Goal: Task Accomplishment & Management: Use online tool/utility

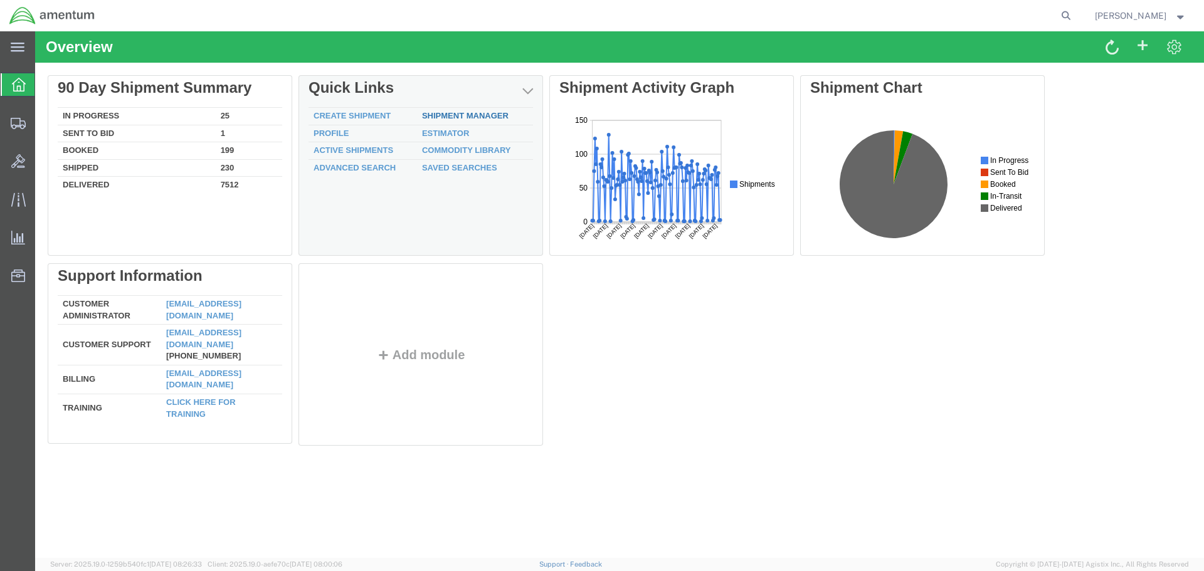
click at [466, 114] on link "Shipment Manager" at bounding box center [465, 115] width 87 height 9
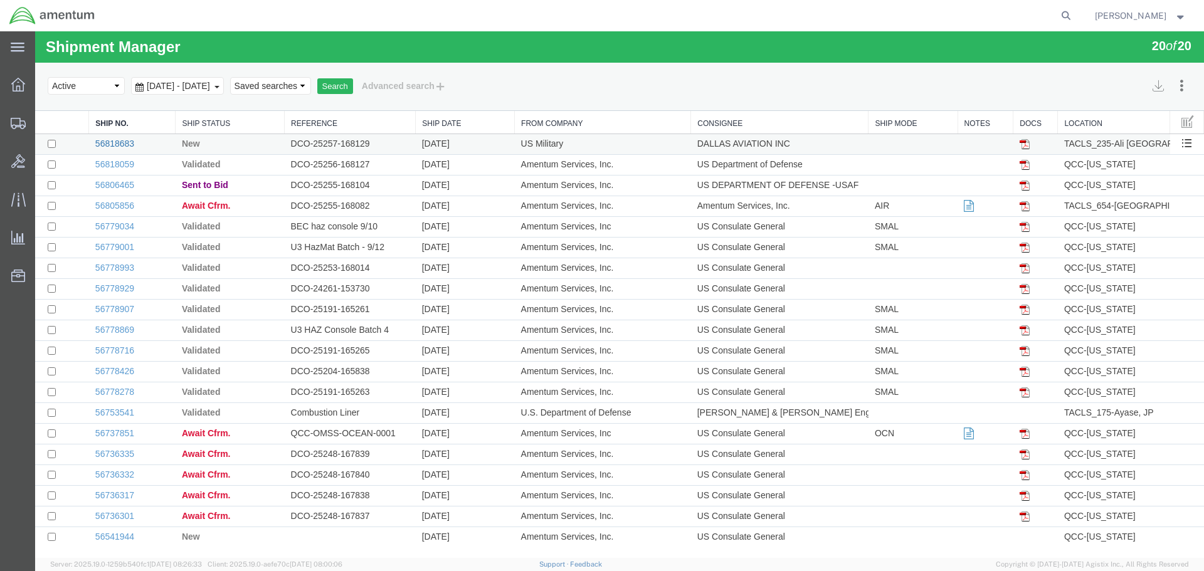
click at [113, 142] on link "56818683" at bounding box center [114, 144] width 39 height 10
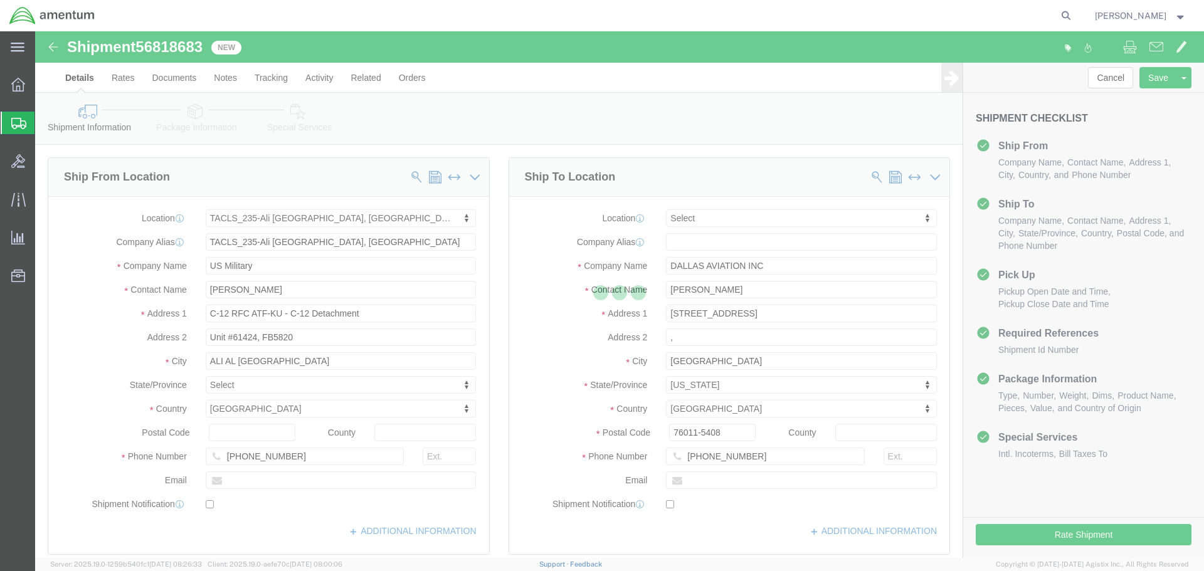
select select "42682"
select select
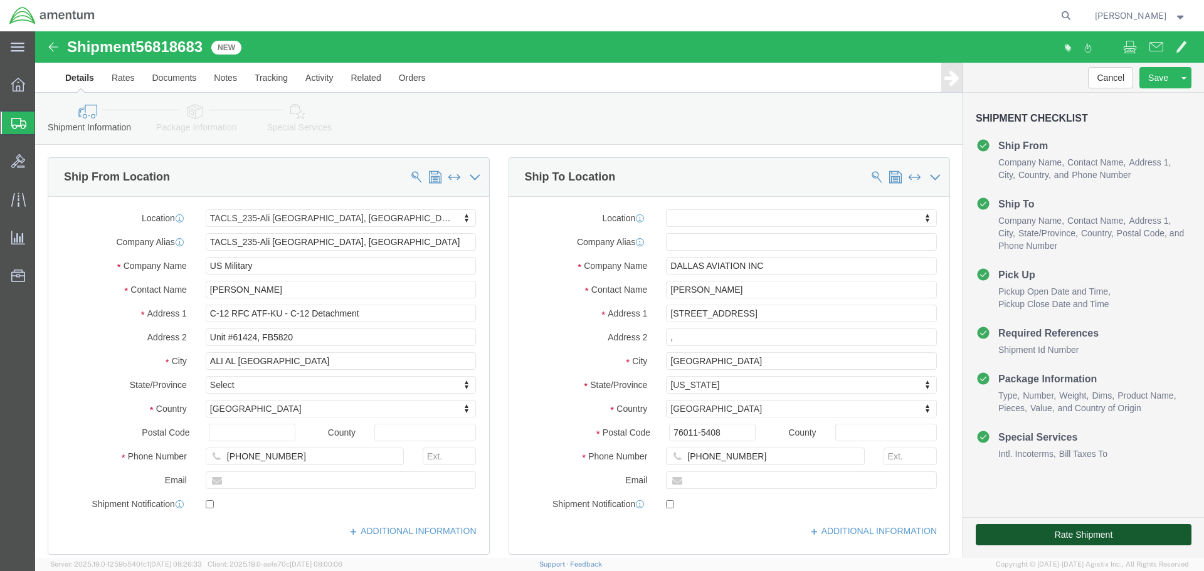
click button "Rate Shipment"
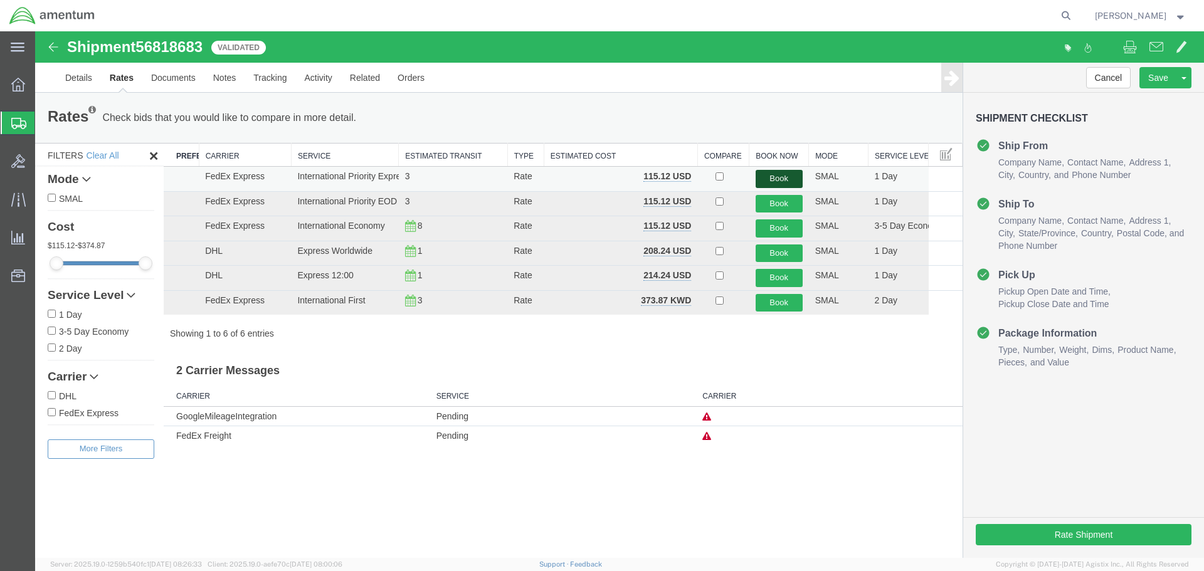
click at [786, 178] on button "Book" at bounding box center [779, 179] width 47 height 18
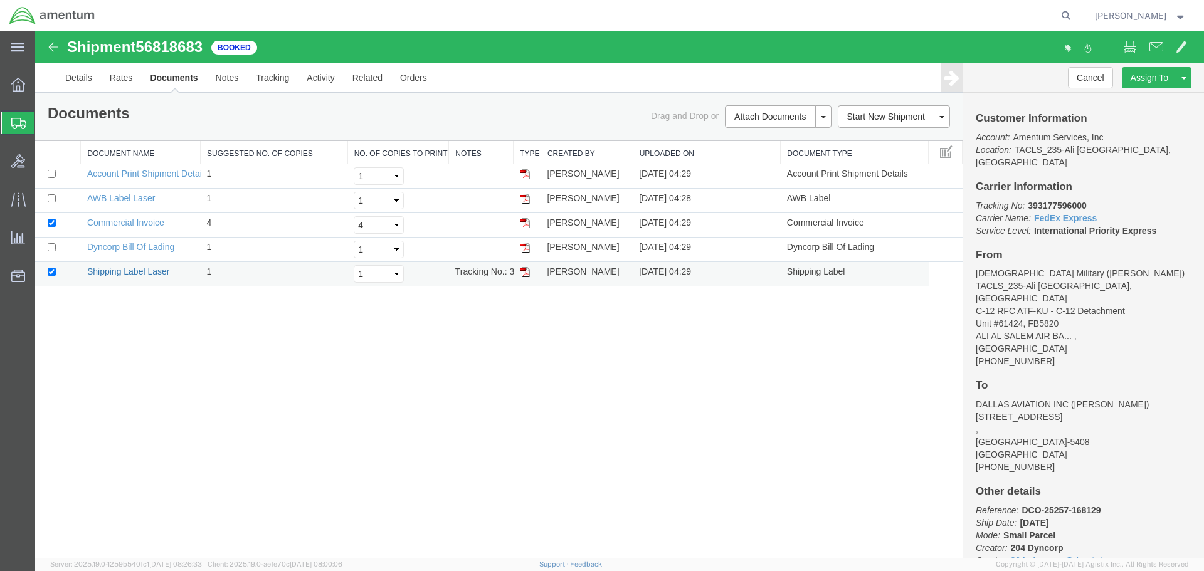
click at [112, 270] on link "Shipping Label Laser" at bounding box center [128, 271] width 83 height 10
drag, startPoint x: 110, startPoint y: 224, endPoint x: 271, endPoint y: 152, distance: 176.5
click at [110, 224] on link "Commercial Invoice" at bounding box center [125, 223] width 77 height 10
